Goal: Information Seeking & Learning: Learn about a topic

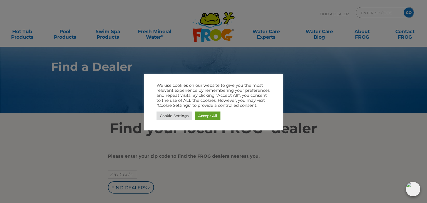
click at [192, 57] on div at bounding box center [213, 101] width 427 height 203
click at [205, 113] on link "Accept All" at bounding box center [208, 115] width 26 height 9
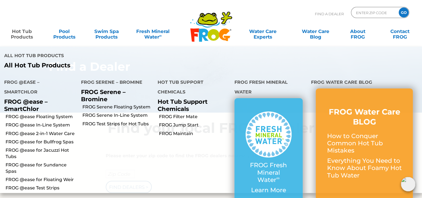
click at [16, 34] on link "Hot Tub Products" at bounding box center [22, 31] width 33 height 11
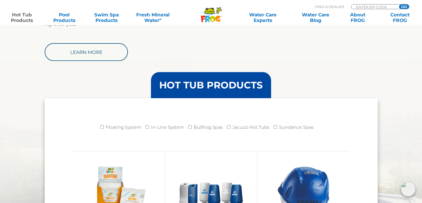
scroll to position [567, 0]
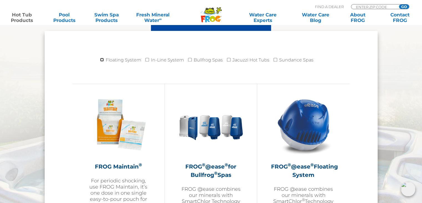
click at [102, 59] on input "Floating System" at bounding box center [102, 60] width 4 height 4
checkbox input "true"
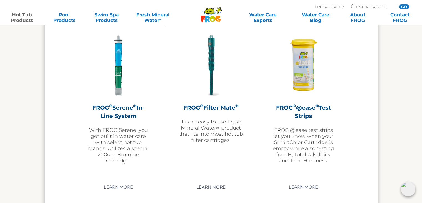
scroll to position [1178, 0]
click at [202, 132] on p "It is an easy to use Fresh Mineral Water∞ product that fits into most hot tub f…" at bounding box center [211, 130] width 64 height 24
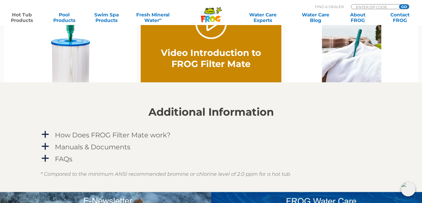
scroll to position [422, 0]
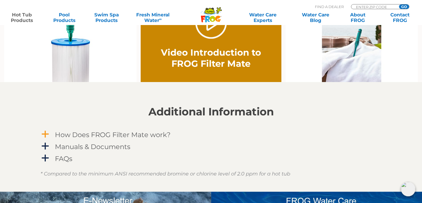
click at [115, 137] on h4 "How Does FROG Filter Mate work?" at bounding box center [113, 134] width 116 height 7
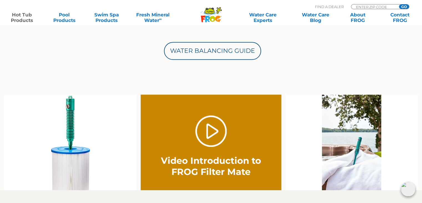
scroll to position [311, 0]
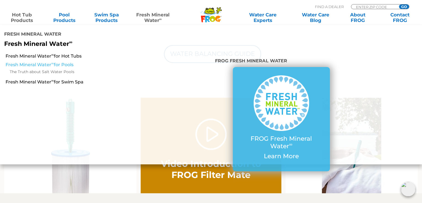
click at [59, 66] on link "Fresh Mineral Water ∞ for Pools" at bounding box center [73, 65] width 135 height 6
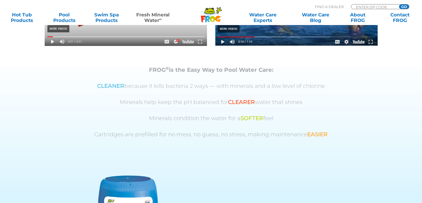
scroll to position [300, 0]
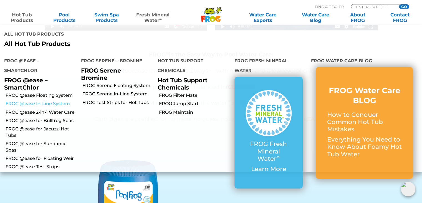
click at [29, 103] on link "FROG @ease In-Line System" at bounding box center [41, 104] width 71 height 6
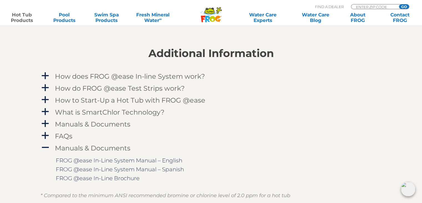
scroll to position [589, 0]
